Goal: Information Seeking & Learning: Check status

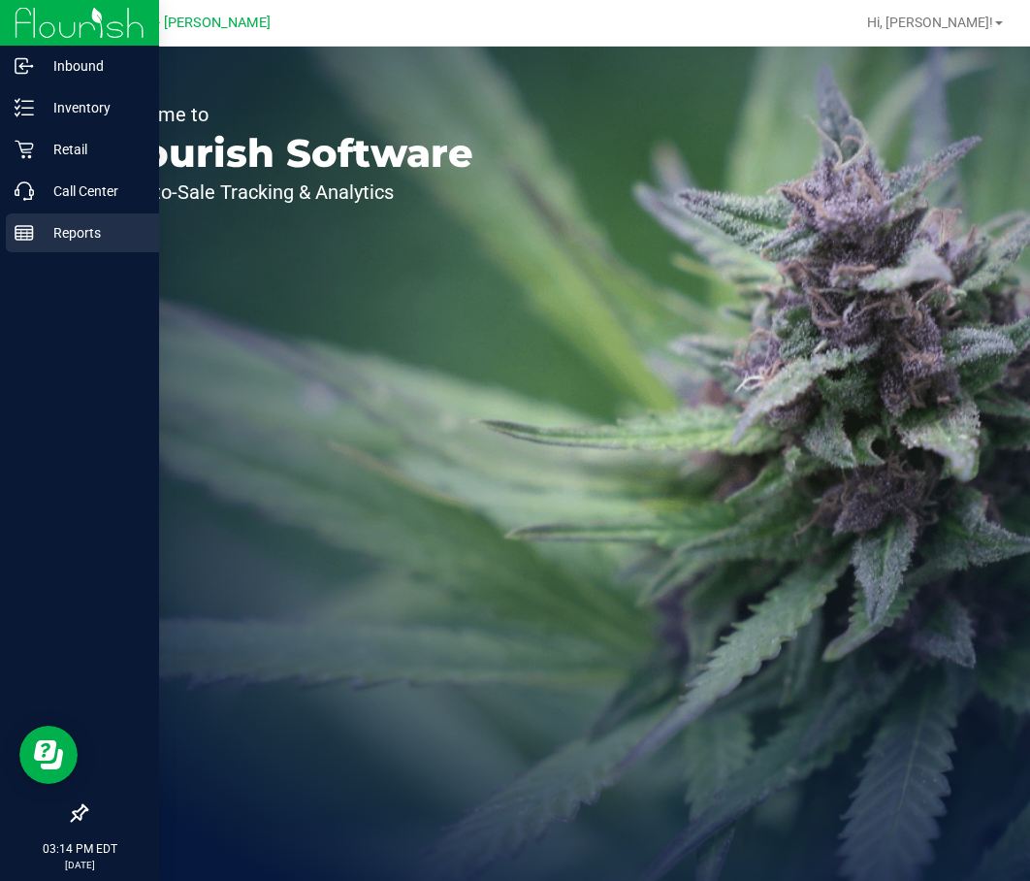
click at [84, 230] on p "Reports" at bounding box center [92, 232] width 116 height 23
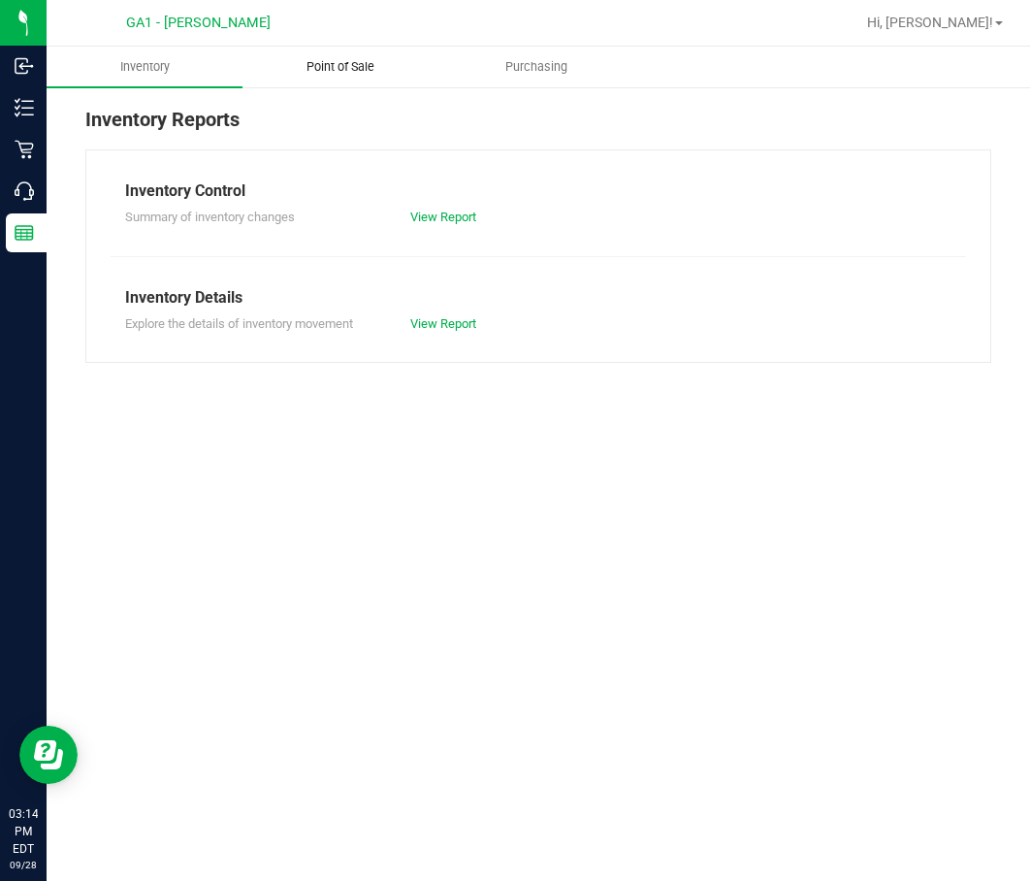
click at [360, 76] on uib-tab-heading "Point of Sale" at bounding box center [340, 67] width 194 height 39
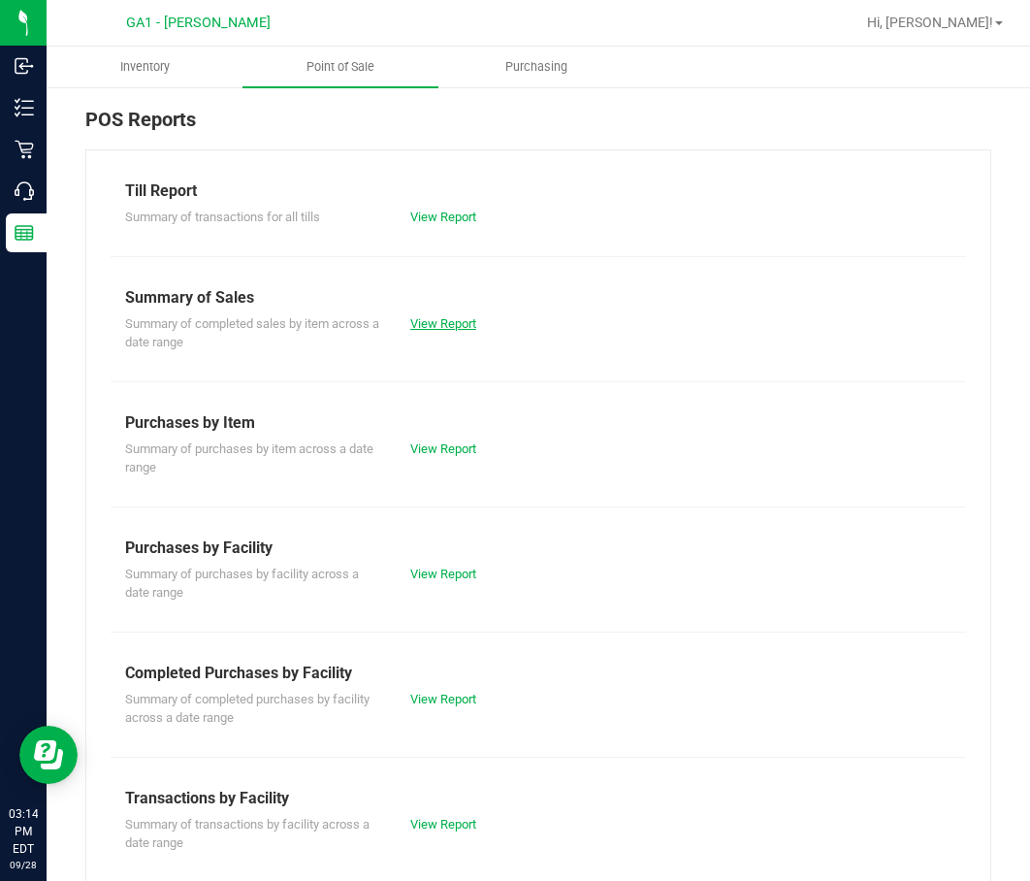
click at [451, 318] on link "View Report" at bounding box center [443, 323] width 66 height 15
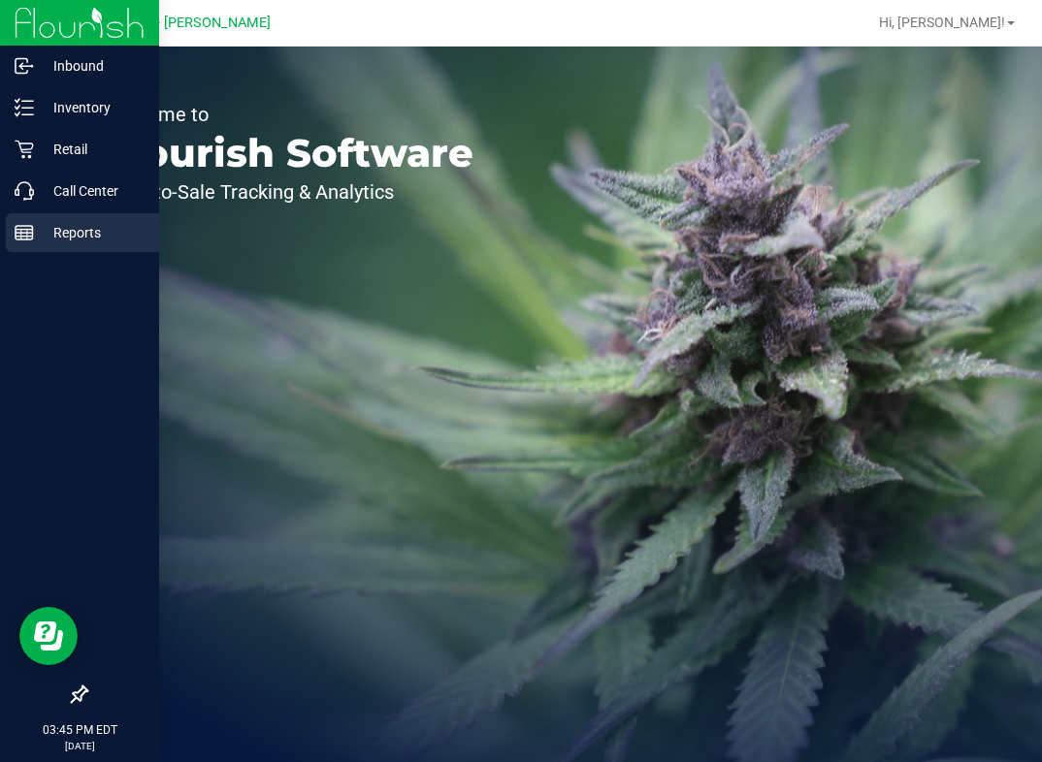
click at [42, 229] on p "Reports" at bounding box center [92, 232] width 116 height 23
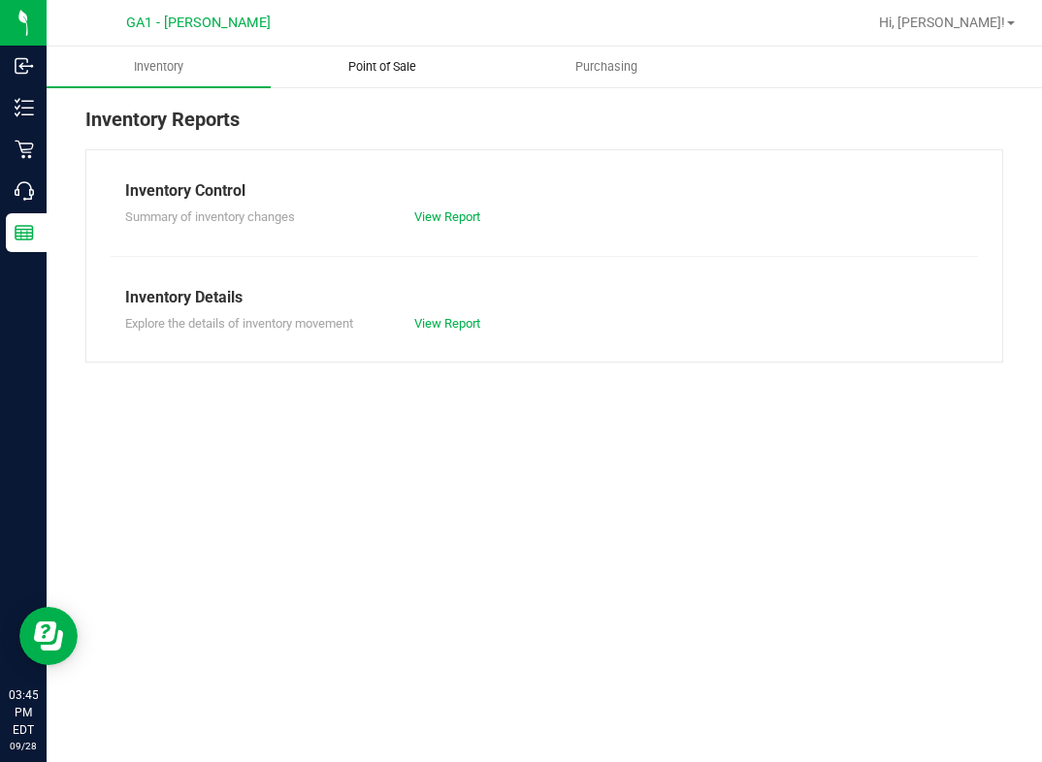
click at [384, 76] on uib-tab-heading "Point of Sale" at bounding box center [383, 67] width 222 height 39
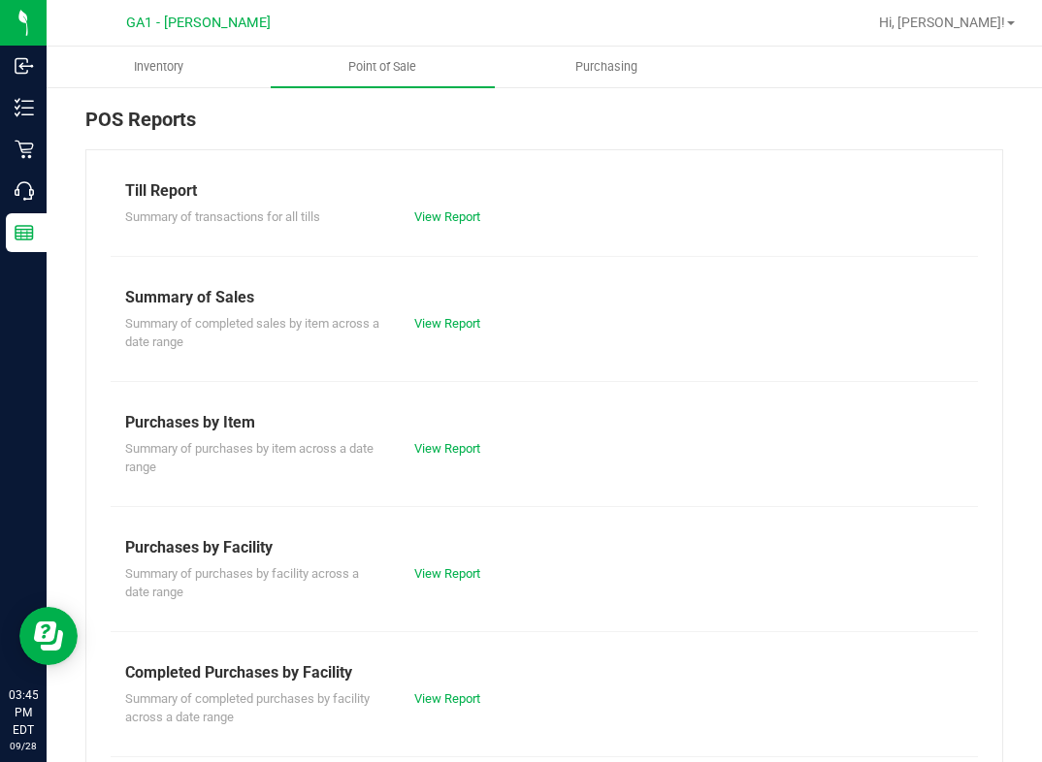
click at [417, 311] on div "Summary of completed sales by item across a date range View Report" at bounding box center [544, 330] width 867 height 43
click at [439, 329] on link "View Report" at bounding box center [447, 323] width 66 height 15
